Goal: Task Accomplishment & Management: Complete application form

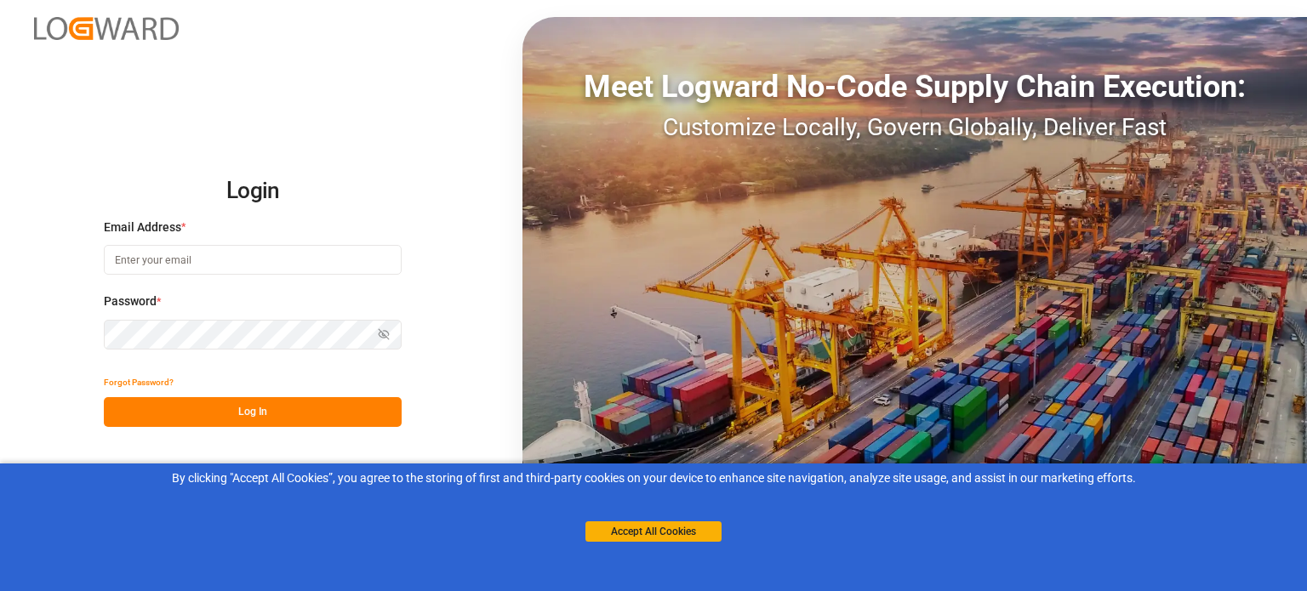
click at [248, 254] on input at bounding box center [253, 260] width 298 height 30
click at [242, 262] on input at bounding box center [253, 260] width 298 height 30
drag, startPoint x: 189, startPoint y: 1, endPoint x: 492, endPoint y: 298, distance: 424.3
click at [492, 298] on div "Login Email Address * Email is required. Password * Show password Password is r…" at bounding box center [653, 295] width 1307 height 591
click at [255, 278] on small "Email is required." at bounding box center [253, 285] width 298 height 15
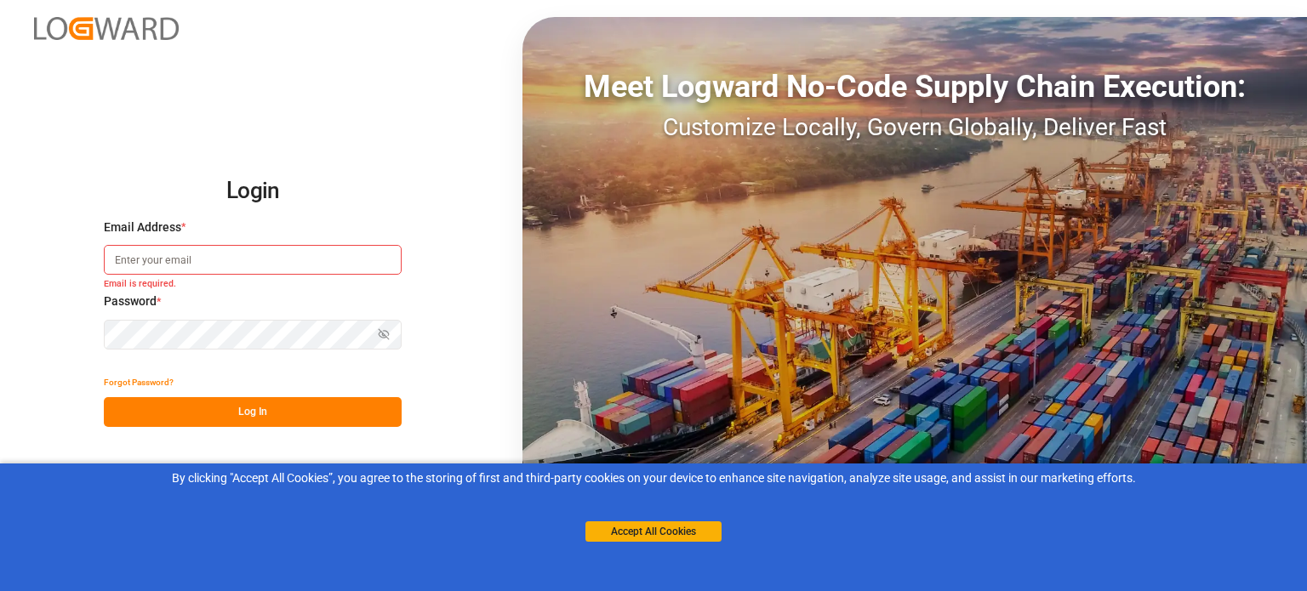
drag, startPoint x: 254, startPoint y: 273, endPoint x: 290, endPoint y: 278, distance: 36.1
click at [266, 278] on div "Email Address * Email is required." at bounding box center [253, 256] width 298 height 75
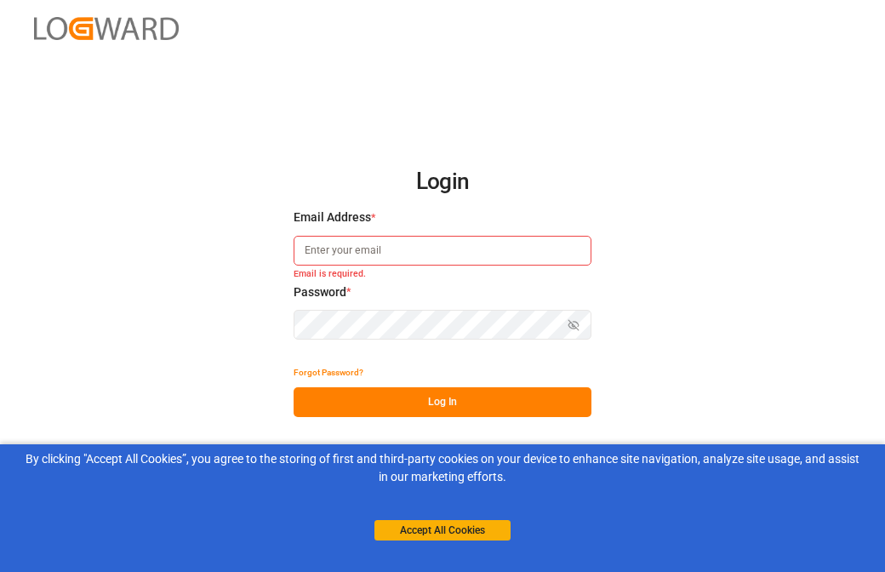
click at [374, 254] on input at bounding box center [443, 251] width 298 height 30
paste input "[EMAIL_ADDRESS][DOMAIN_NAME]"
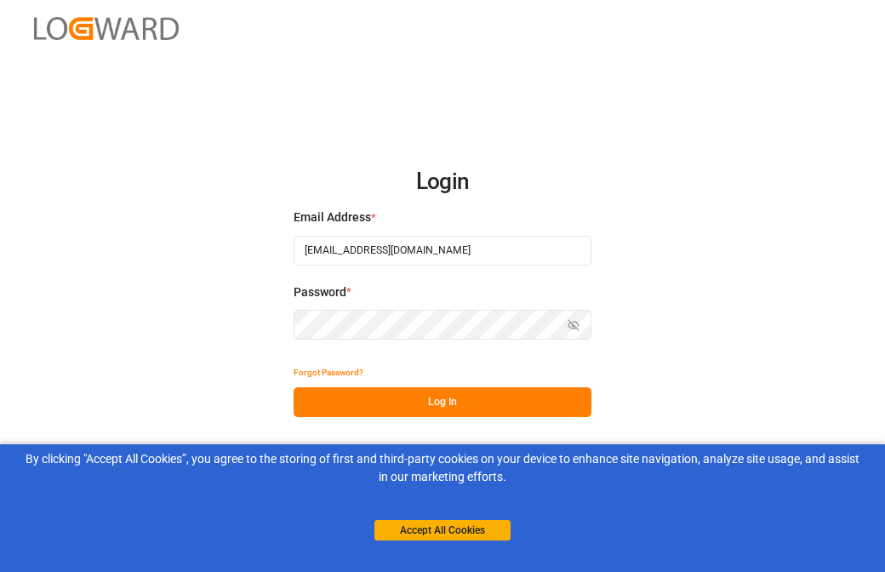
type input "[EMAIL_ADDRESS][DOMAIN_NAME]"
click at [447, 400] on button "Log In" at bounding box center [443, 402] width 298 height 30
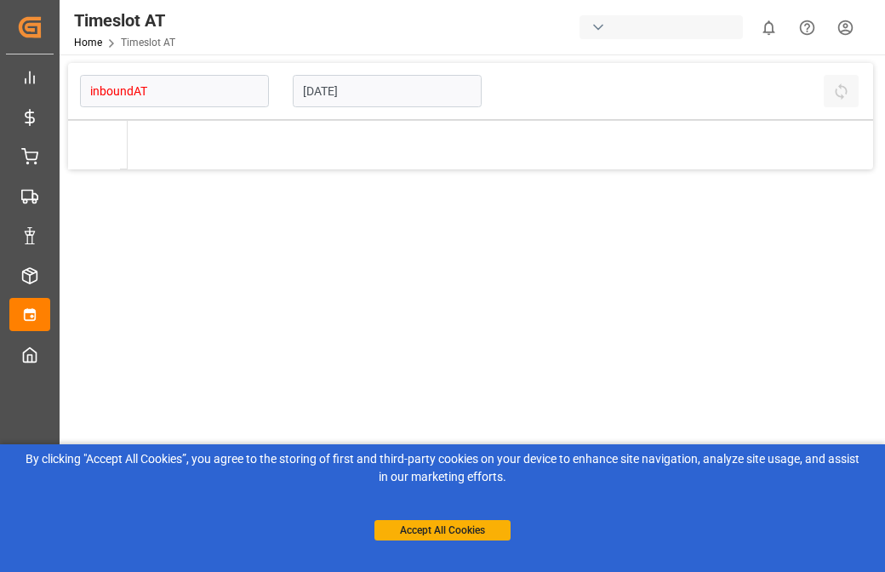
type input "Inbound AT"
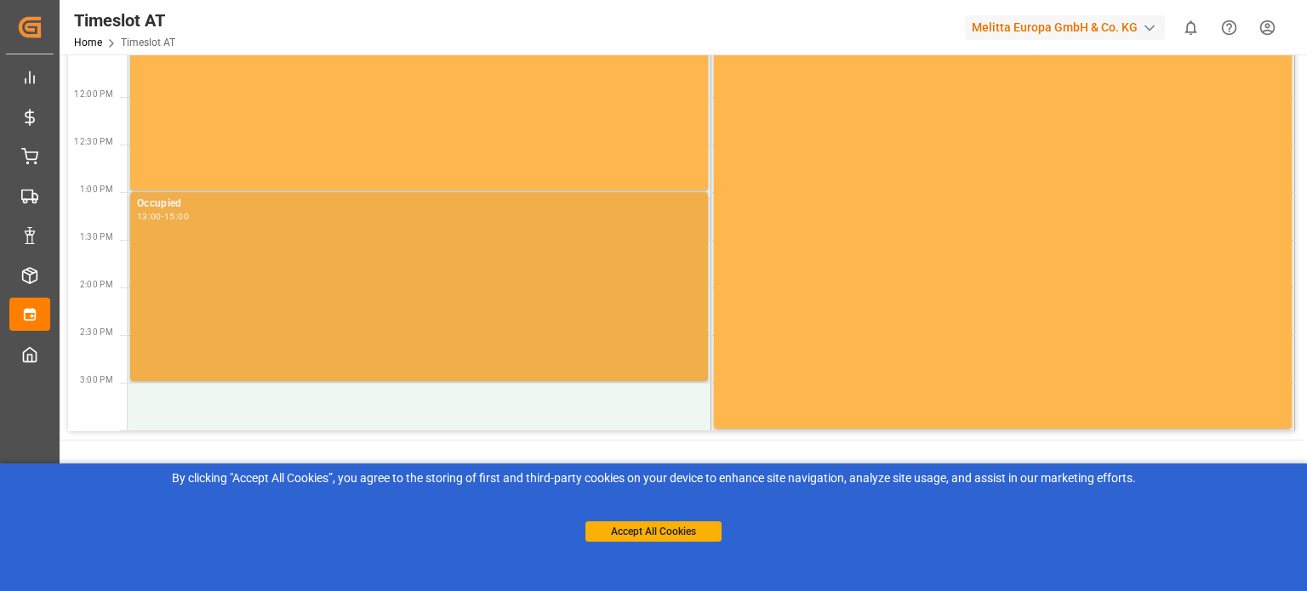
scroll to position [601, 0]
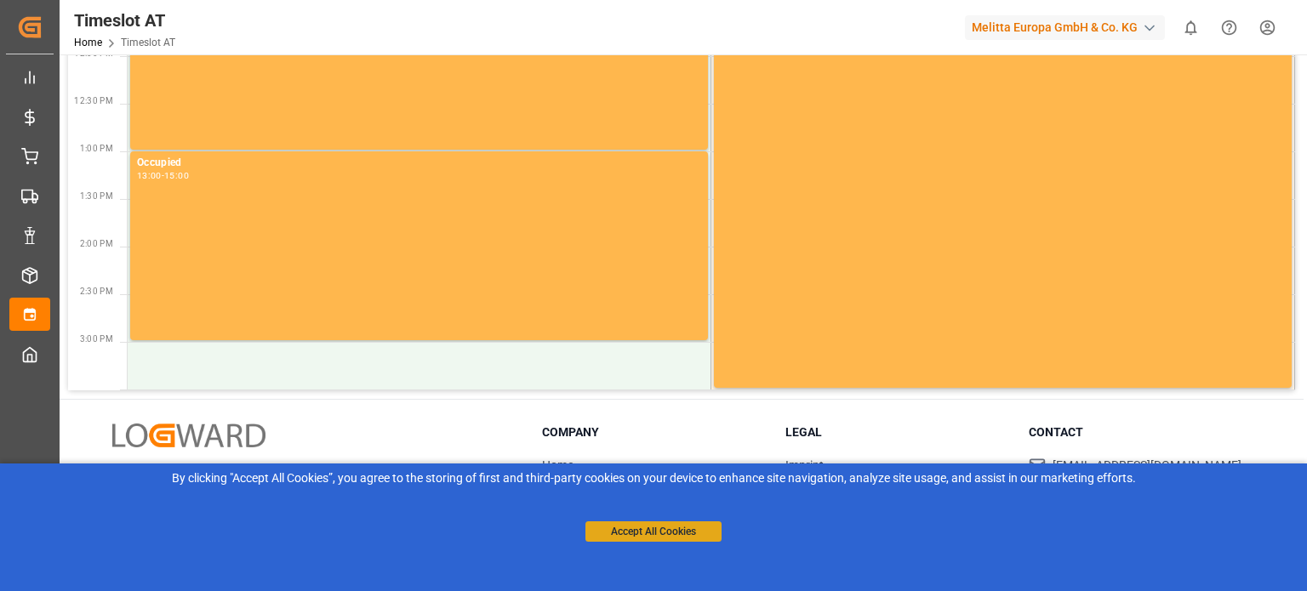
click at [643, 526] on button "Accept All Cookies" at bounding box center [654, 532] width 136 height 20
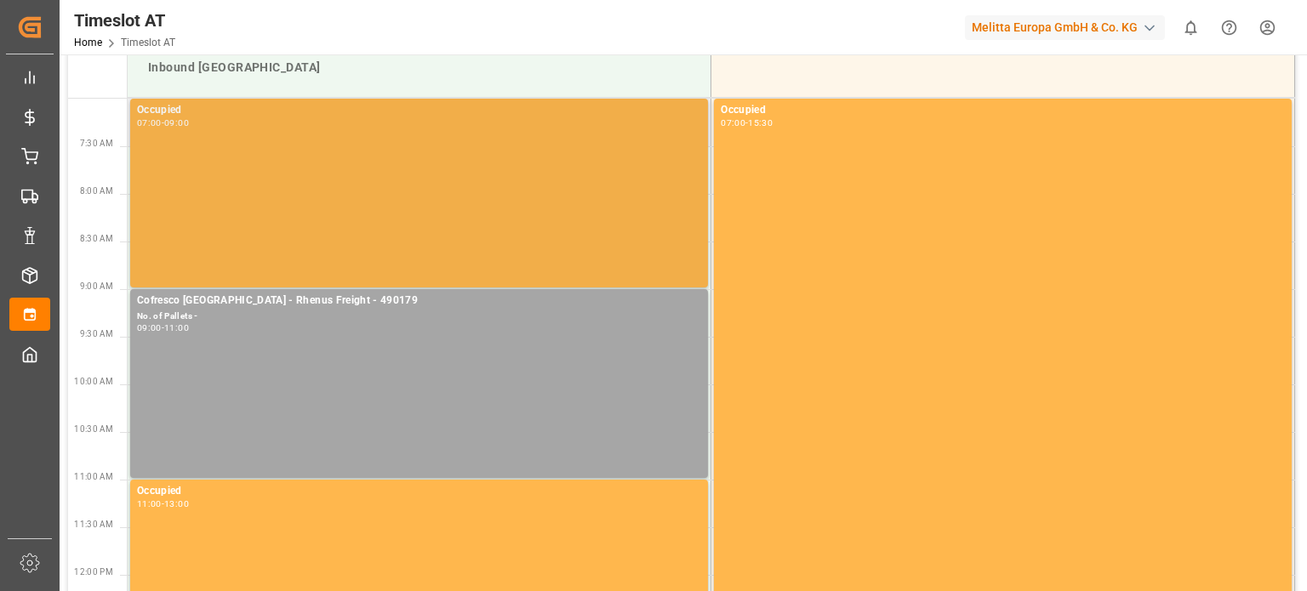
scroll to position [0, 0]
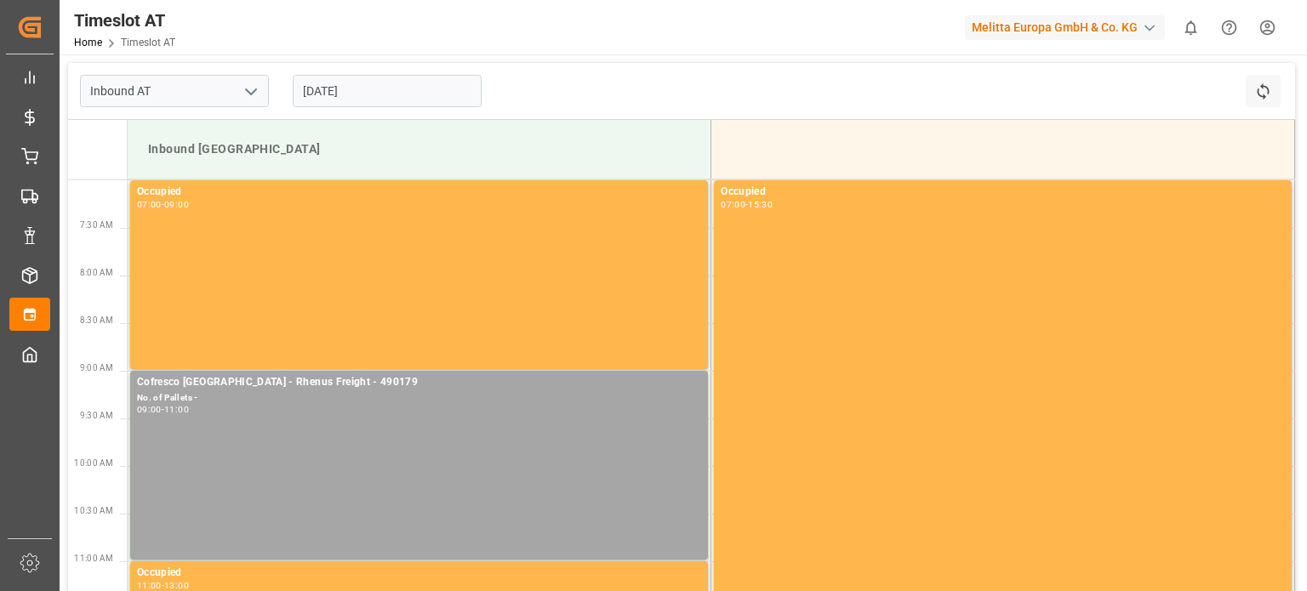
click at [395, 96] on input "[DATE]" at bounding box center [387, 91] width 189 height 32
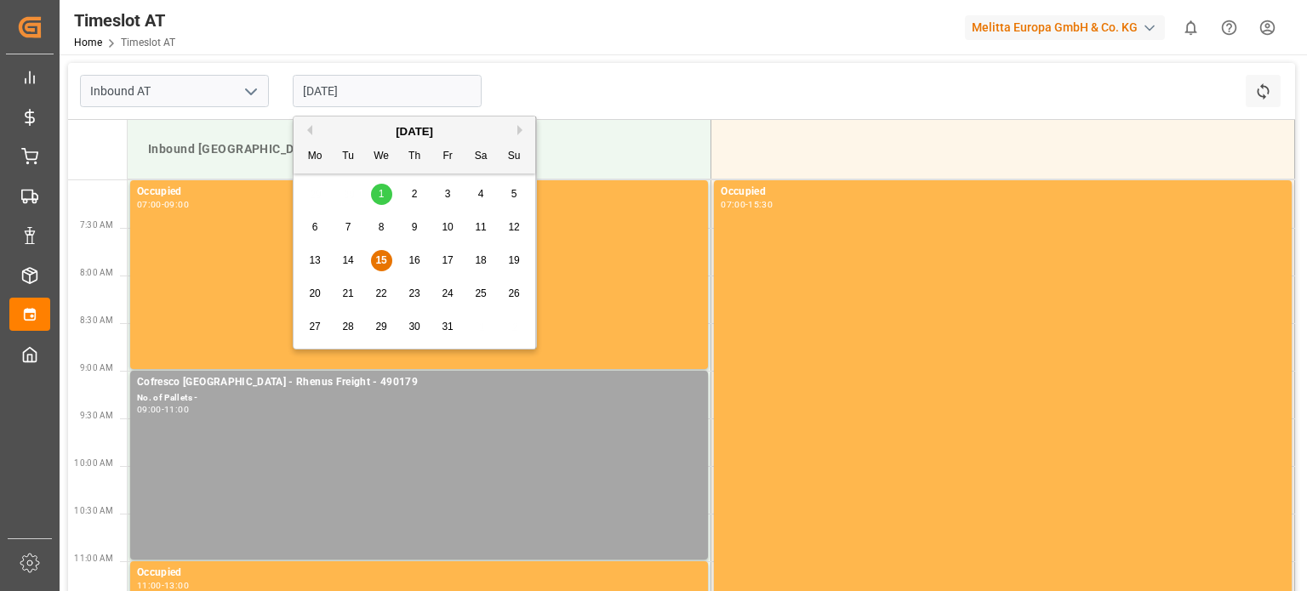
click at [411, 260] on span "16" at bounding box center [413, 260] width 11 height 12
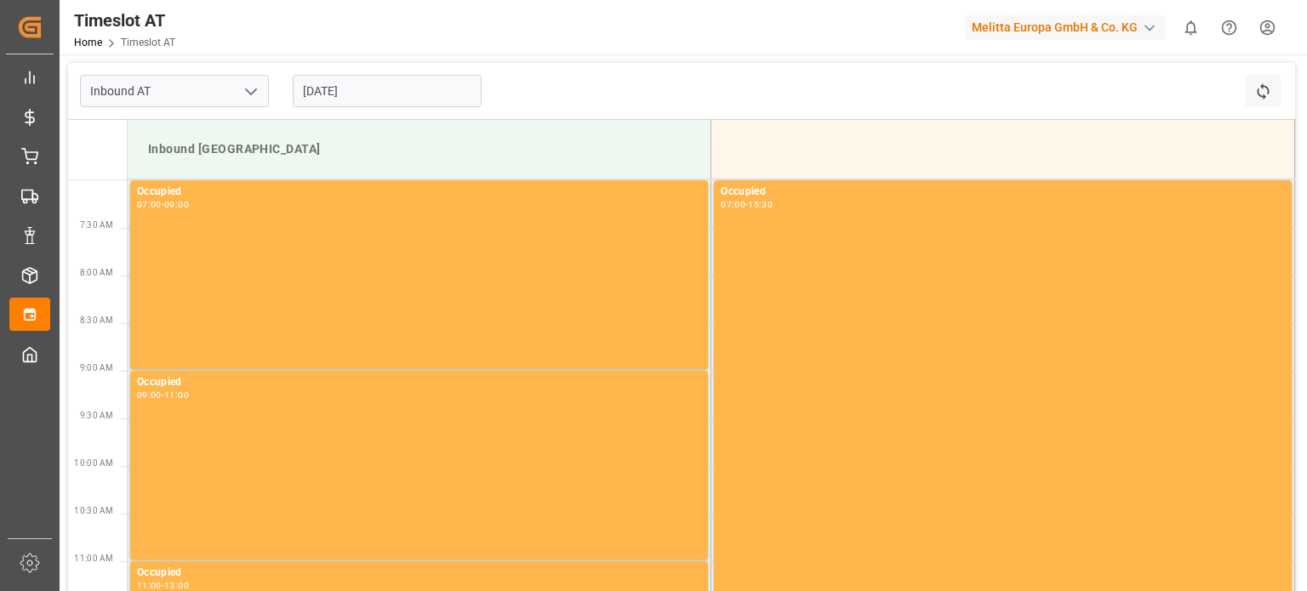
click at [1060, 30] on div "Melitta Europa GmbH & Co. KG" at bounding box center [1065, 27] width 200 height 25
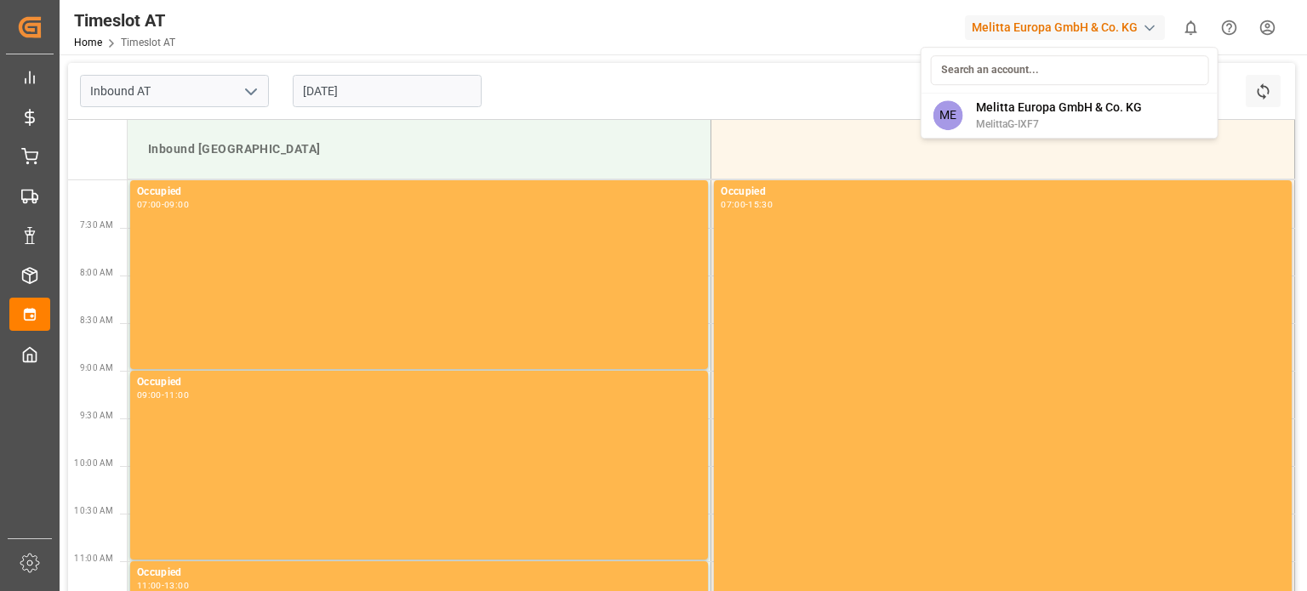
click at [1045, 32] on html "Created by potrace 1.15, written by [PERSON_NAME] [DATE]-[DATE] Created by potr…" at bounding box center [653, 295] width 1307 height 591
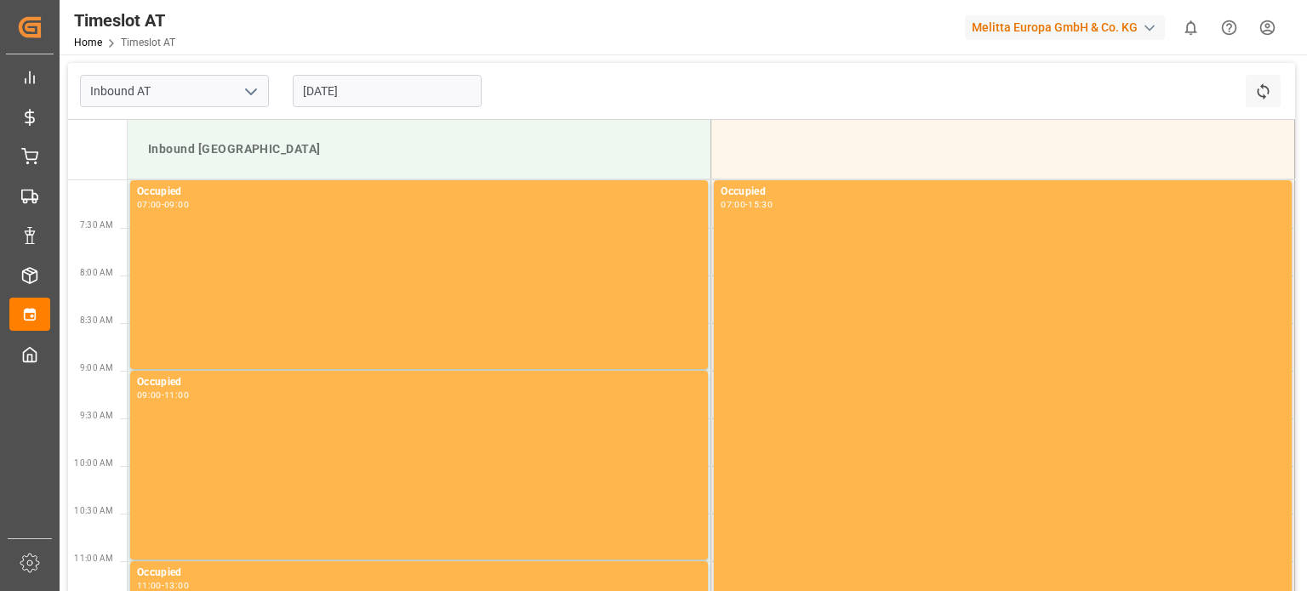
drag, startPoint x: 382, startPoint y: 74, endPoint x: 386, endPoint y: 87, distance: 13.5
click at [385, 75] on div "[DATE]" at bounding box center [387, 91] width 213 height 56
click at [385, 89] on input "[DATE]" at bounding box center [387, 91] width 189 height 32
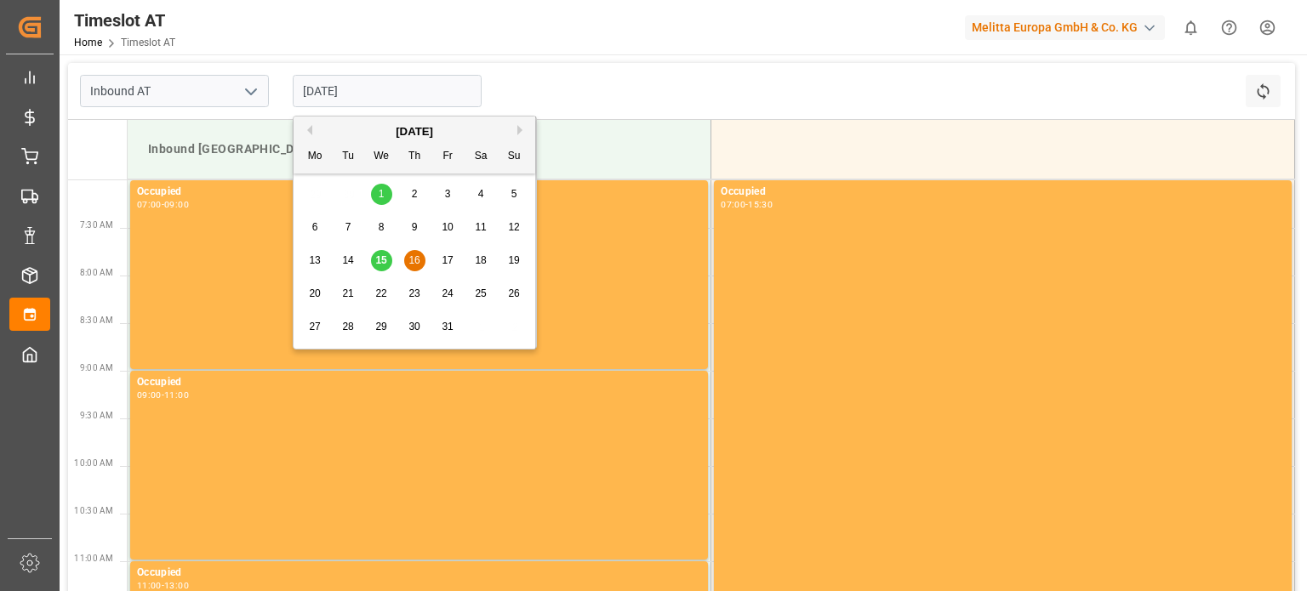
click at [393, 260] on div "13 14 15 16 17 18 19" at bounding box center [415, 260] width 232 height 33
click at [382, 266] on span "15" at bounding box center [380, 260] width 11 height 12
type input "[DATE]"
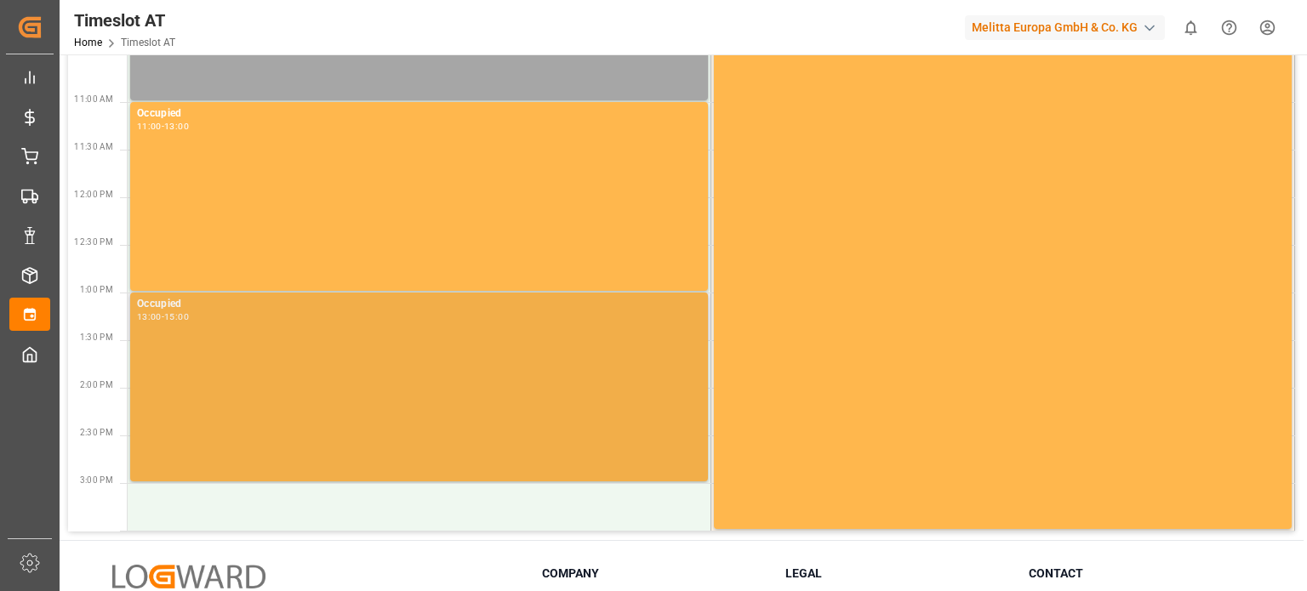
scroll to position [601, 0]
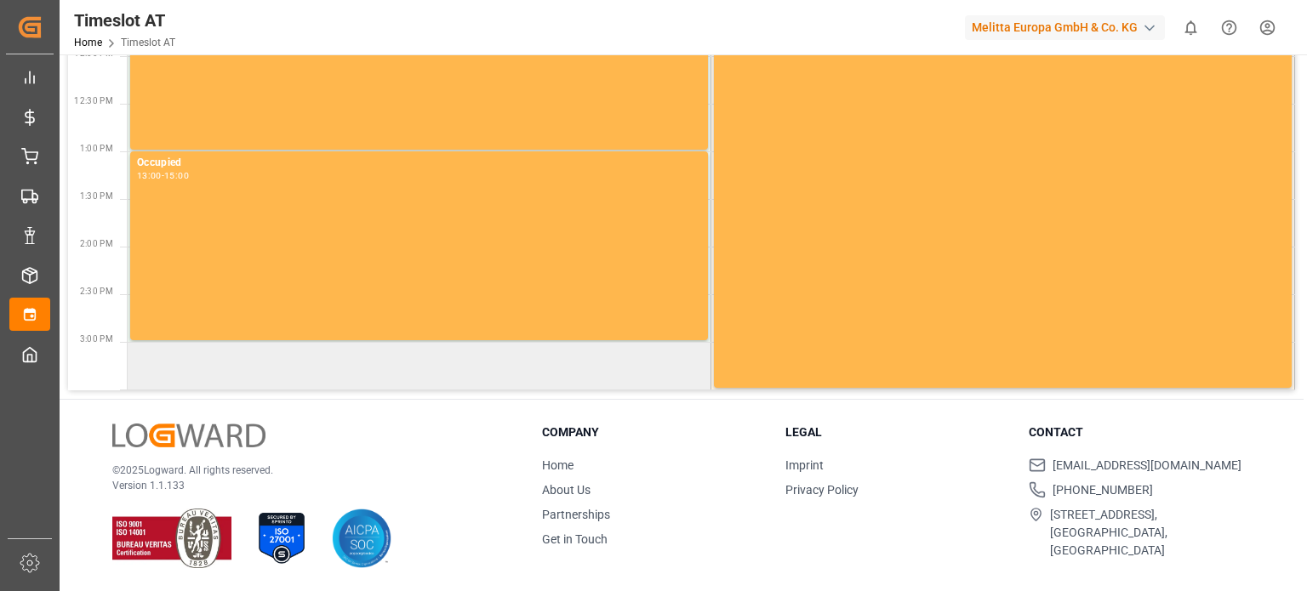
click at [262, 362] on td at bounding box center [420, 366] width 584 height 48
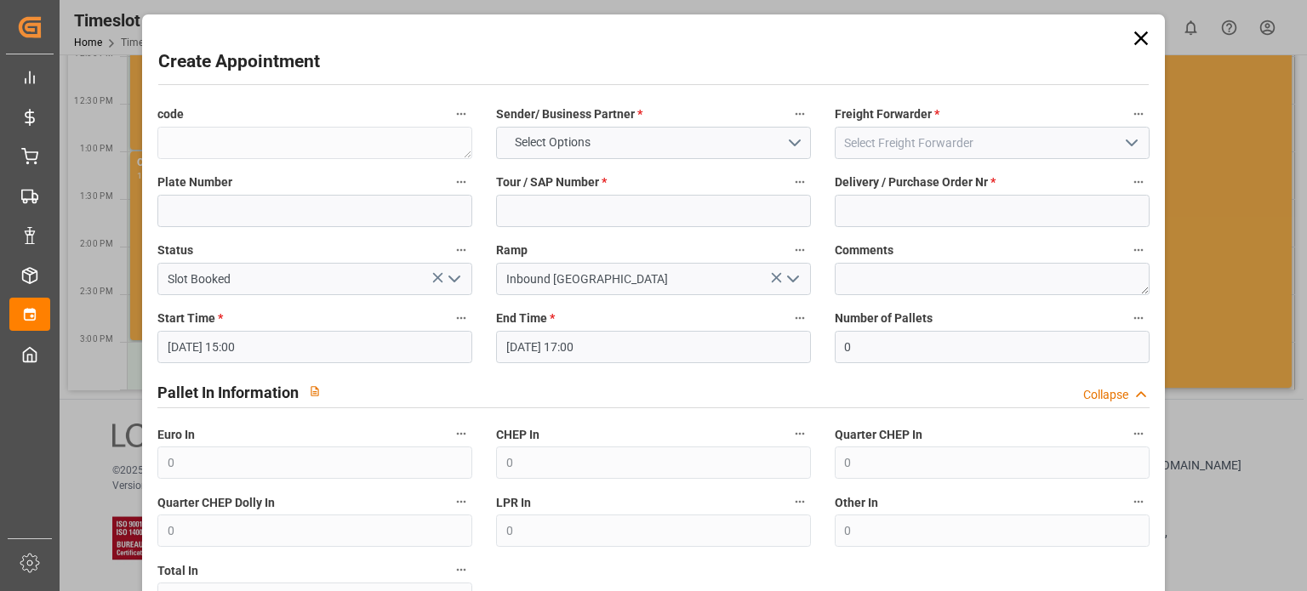
click at [261, 362] on input "[DATE] 15:00" at bounding box center [314, 347] width 315 height 32
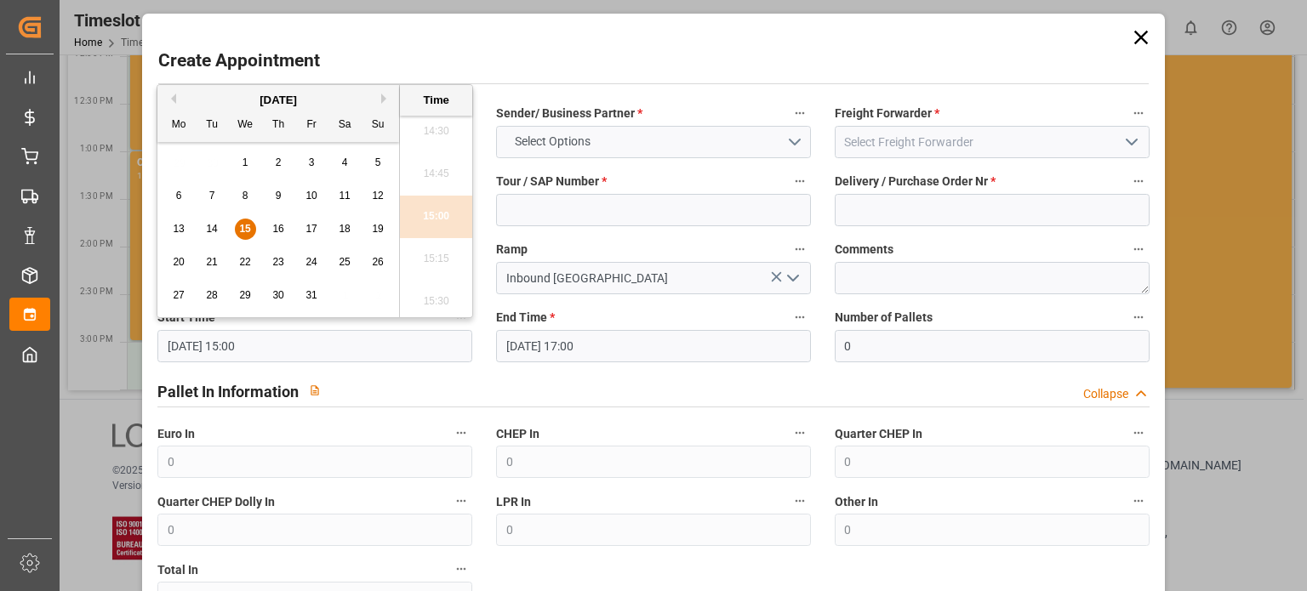
scroll to position [0, 0]
click at [638, 152] on button "Select Options" at bounding box center [653, 143] width 315 height 32
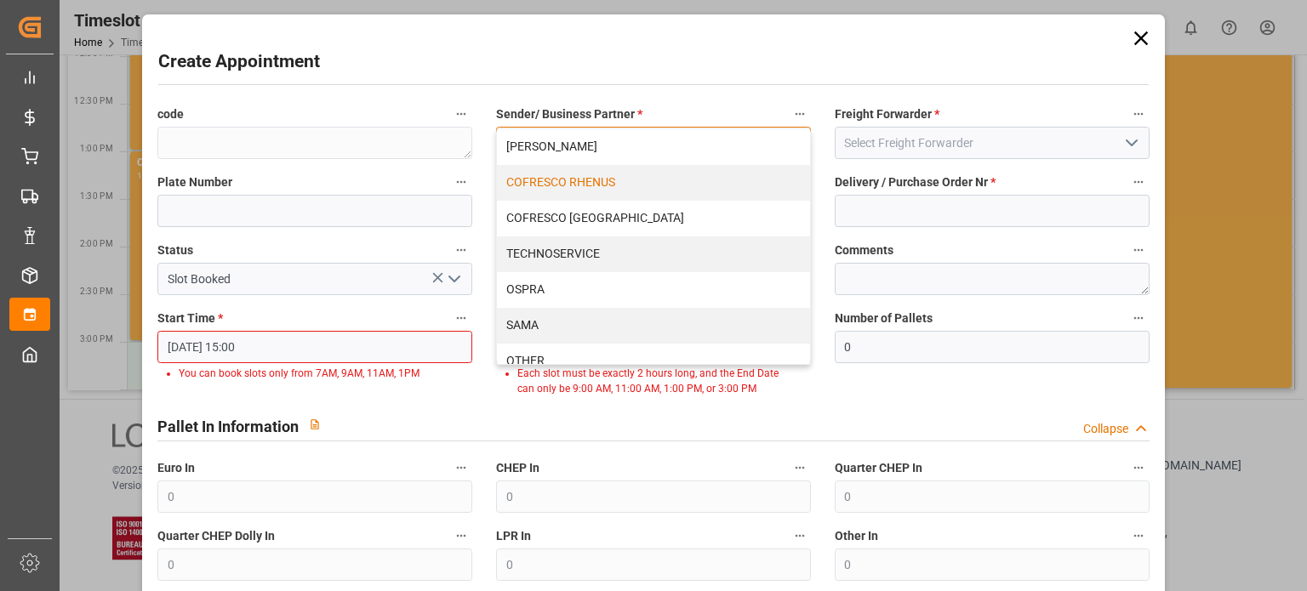
click at [614, 188] on div "COFRESCO RHENUS" at bounding box center [653, 183] width 313 height 36
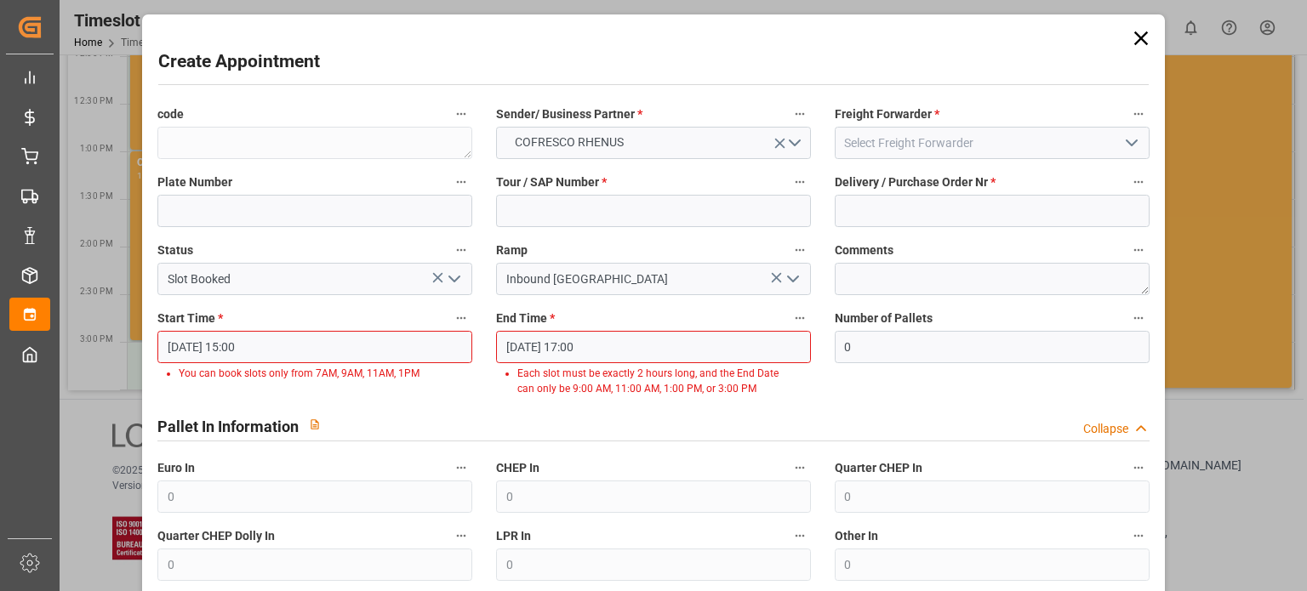
click at [1129, 43] on icon at bounding box center [1141, 38] width 24 height 24
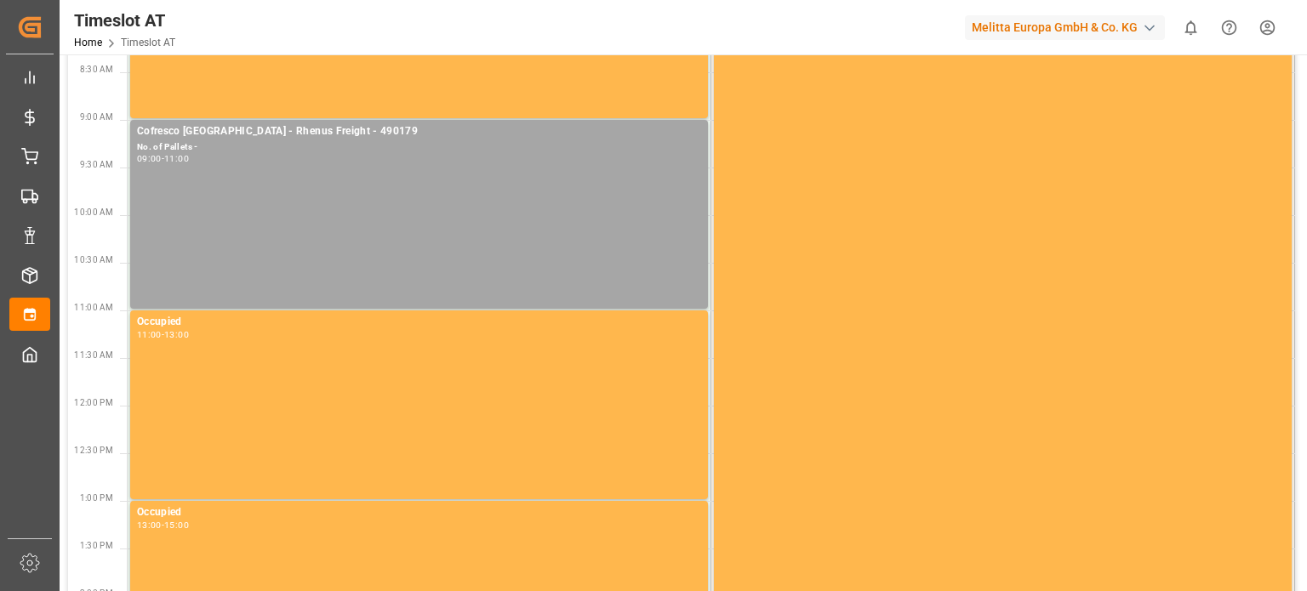
scroll to position [175, 0]
